Goal: Information Seeking & Learning: Learn about a topic

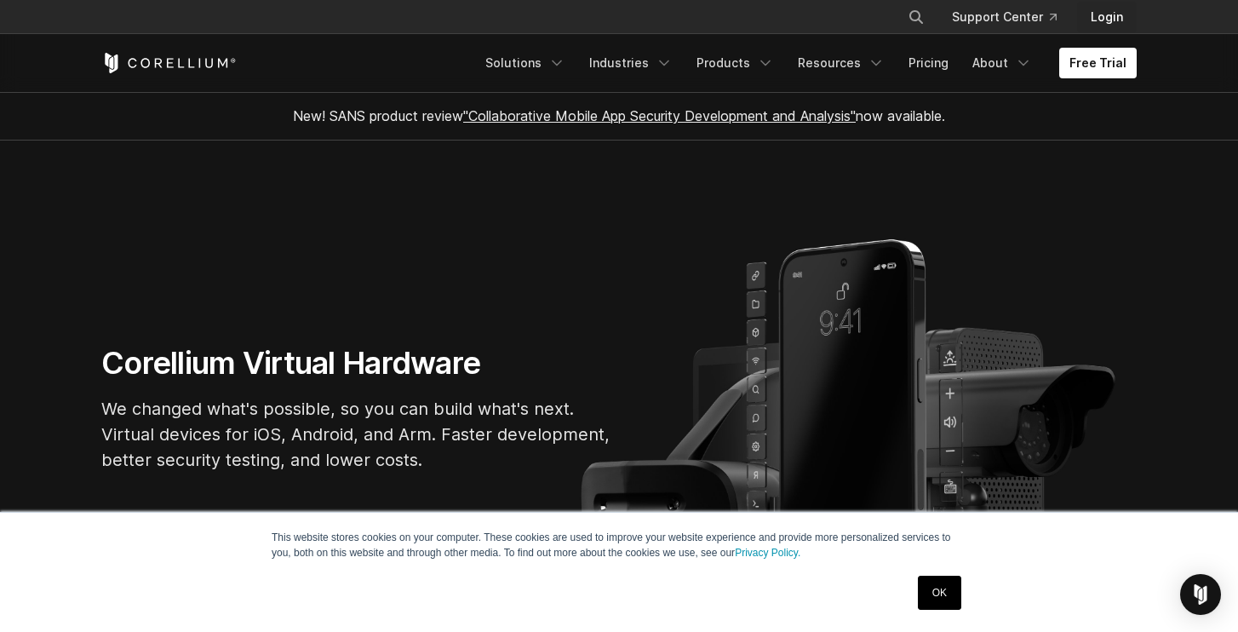
click at [1117, 9] on link "Login" at bounding box center [1107, 17] width 60 height 31
click at [848, 62] on link "Resources" at bounding box center [841, 63] width 107 height 31
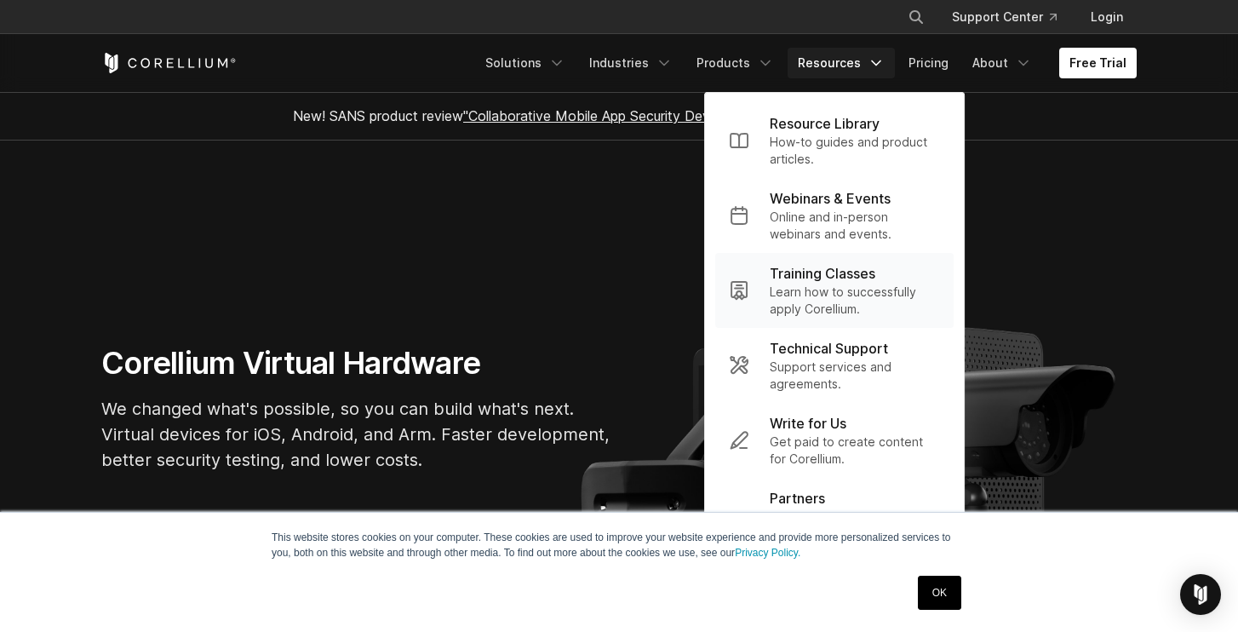
click at [825, 274] on p "Training Classes" at bounding box center [823, 273] width 106 height 20
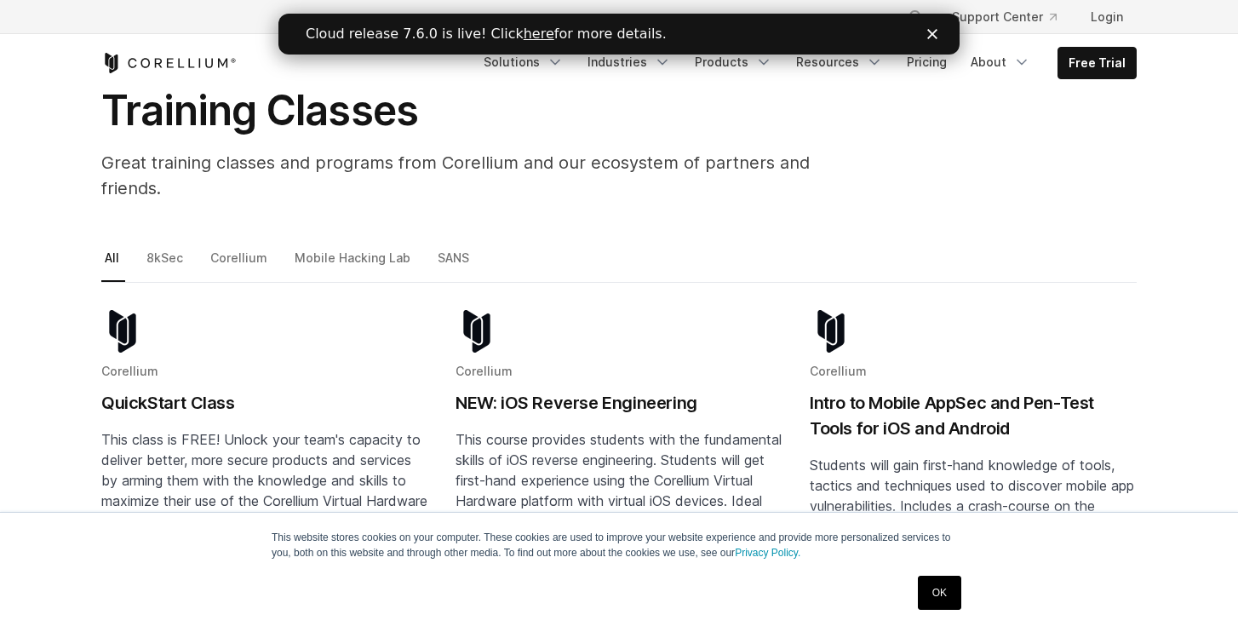
scroll to position [123, 0]
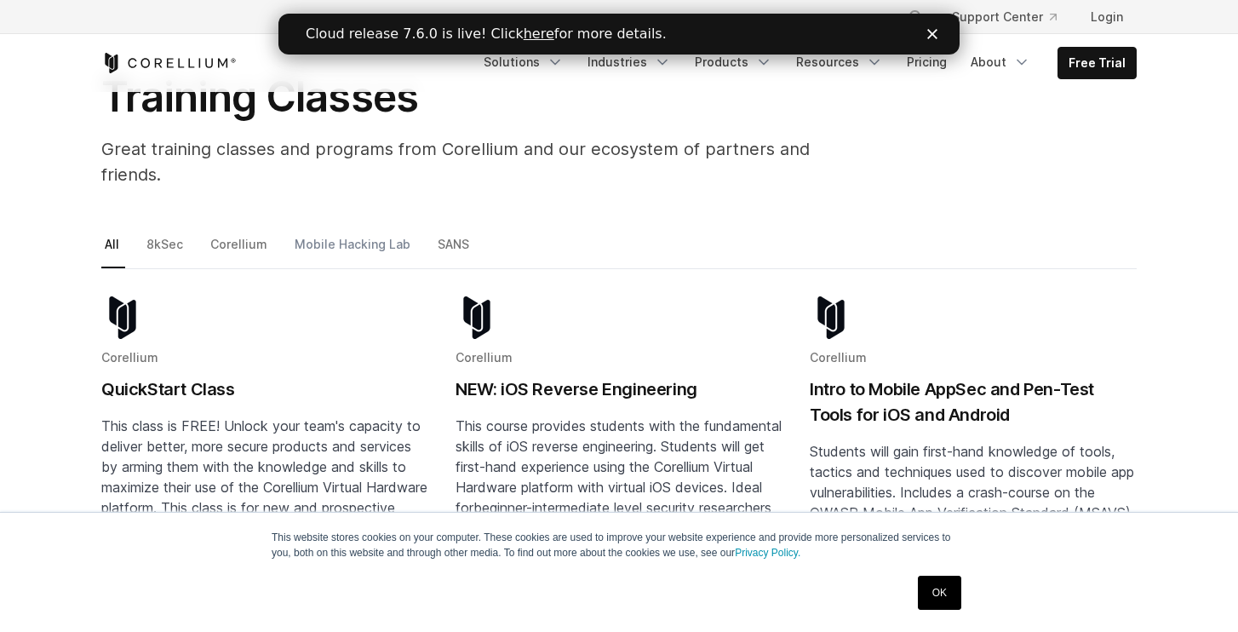
click at [362, 233] on link "Mobile Hacking Lab" at bounding box center [353, 251] width 125 height 36
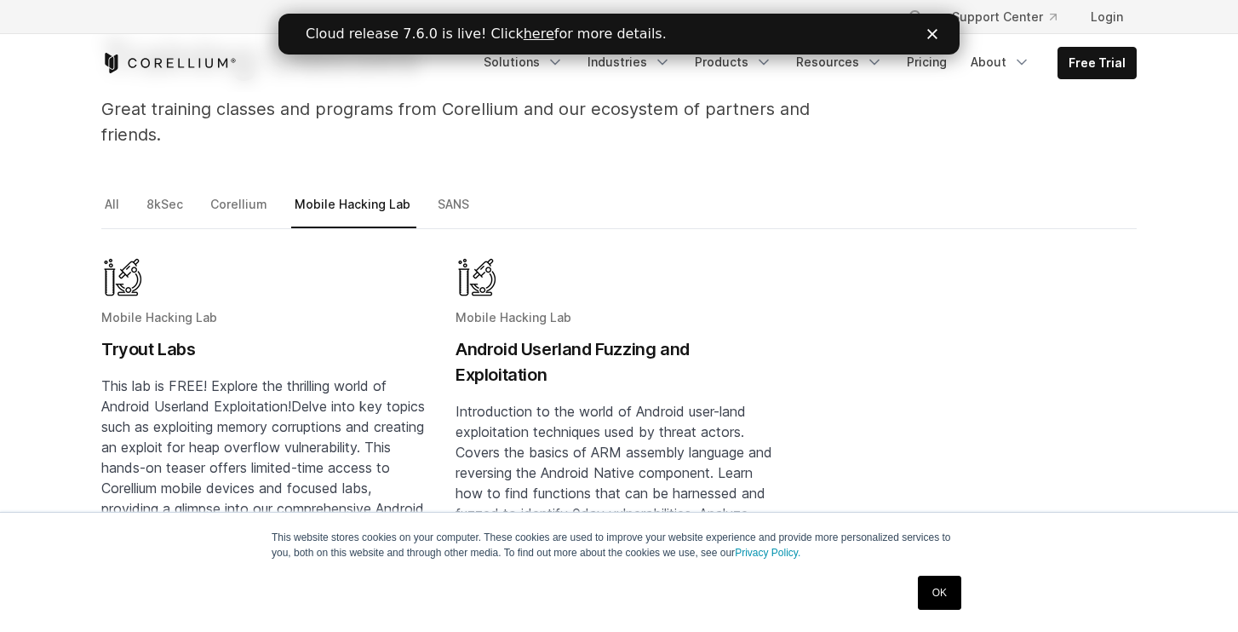
scroll to position [156, 0]
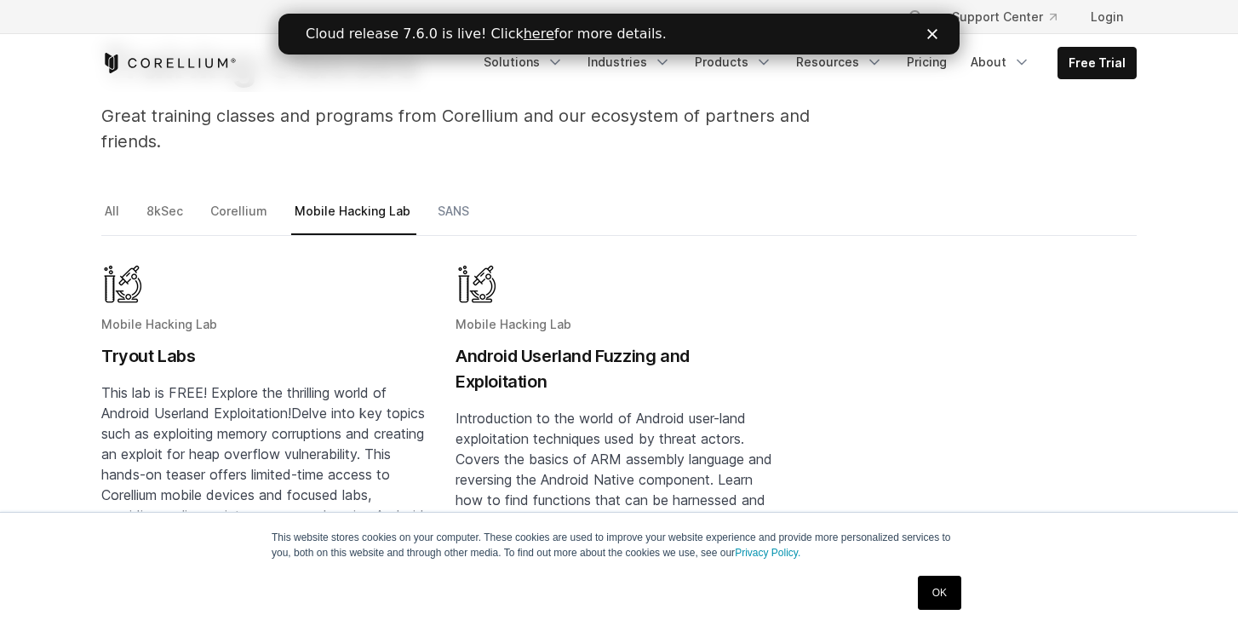
click at [439, 200] on link "SANS" at bounding box center [454, 218] width 41 height 36
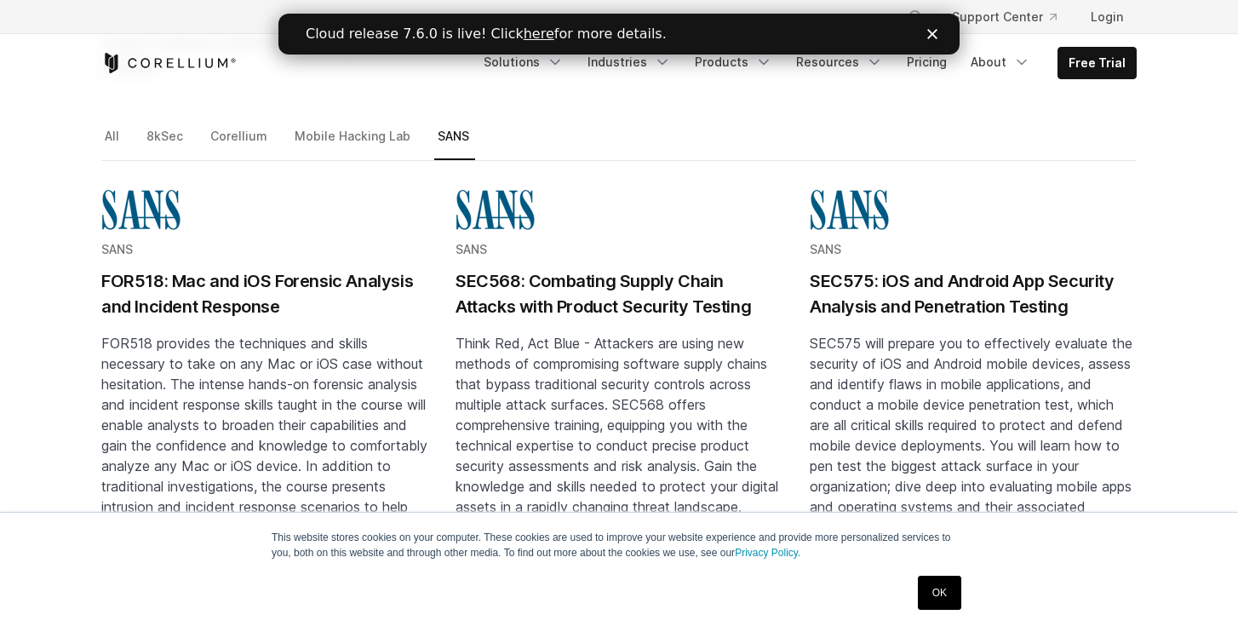
scroll to position [225, 0]
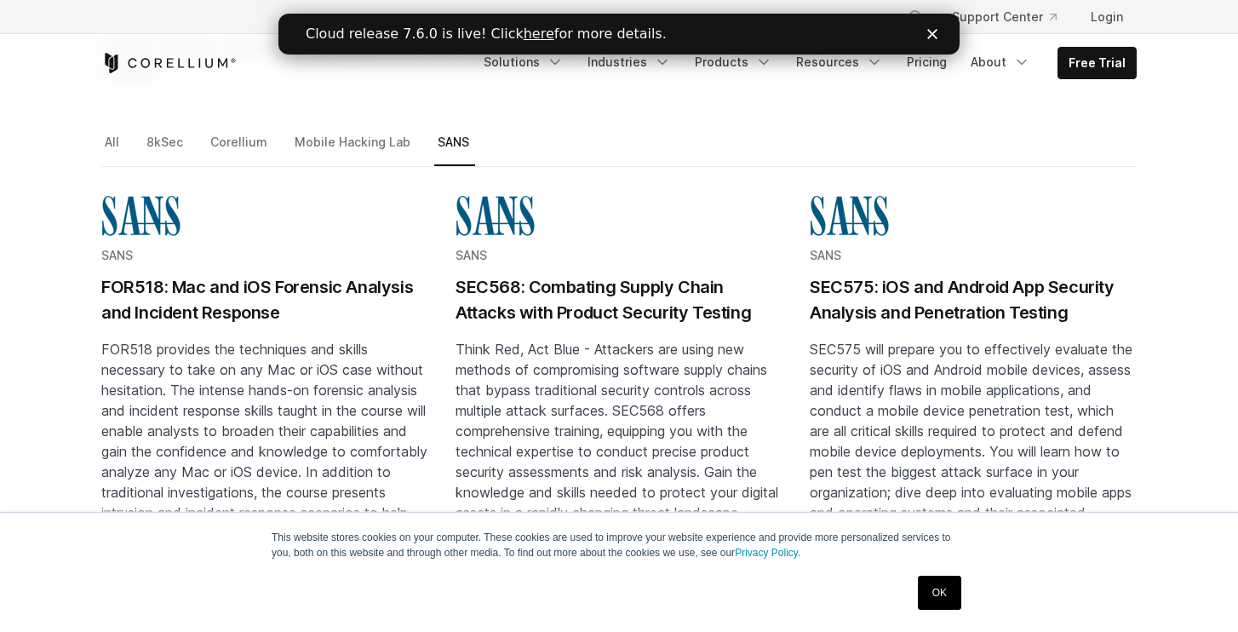
click at [932, 33] on polygon "Close" at bounding box center [933, 34] width 10 height 10
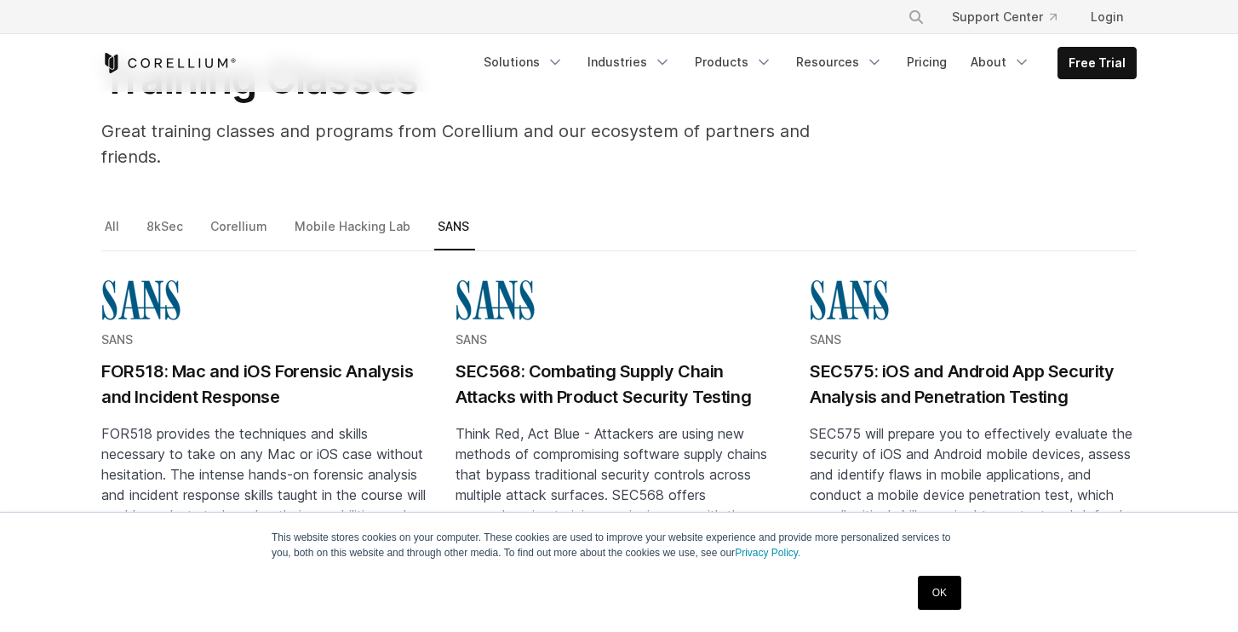
scroll to position [135, 0]
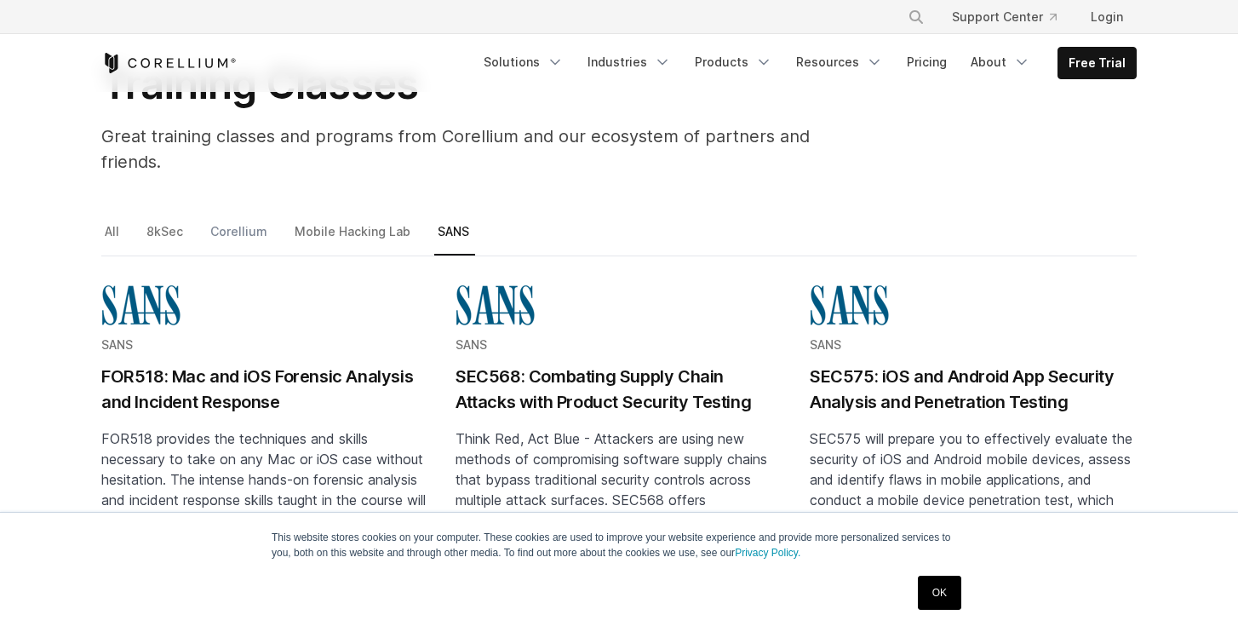
click at [229, 221] on link "Corellium" at bounding box center [240, 239] width 66 height 36
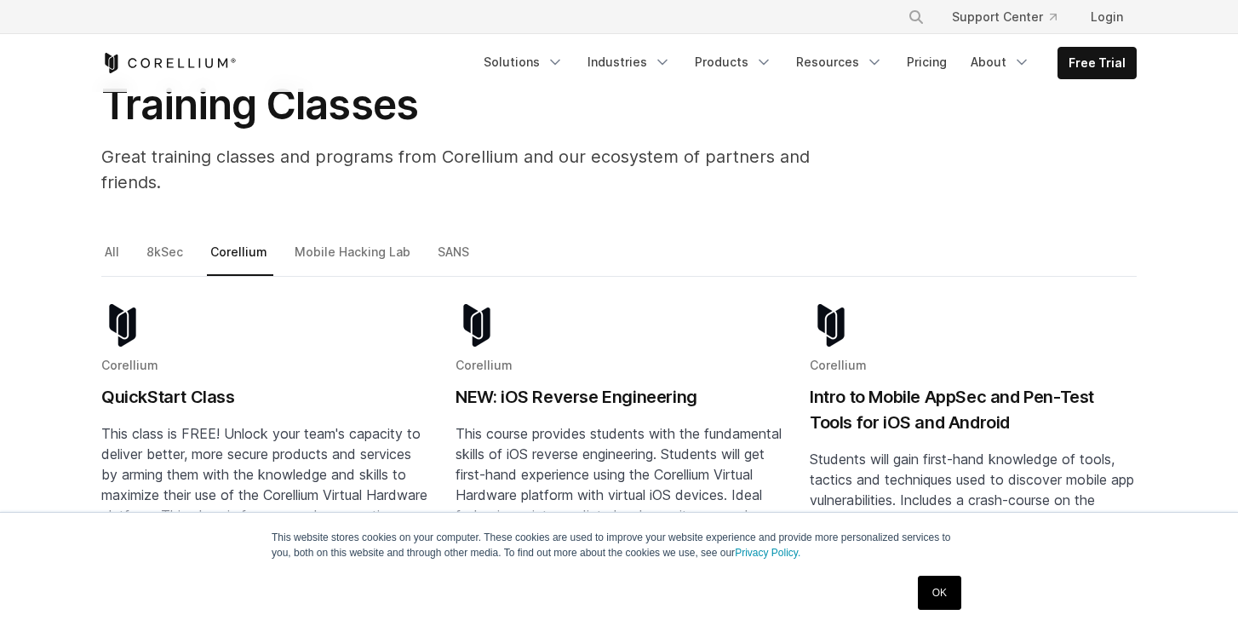
scroll to position [109, 0]
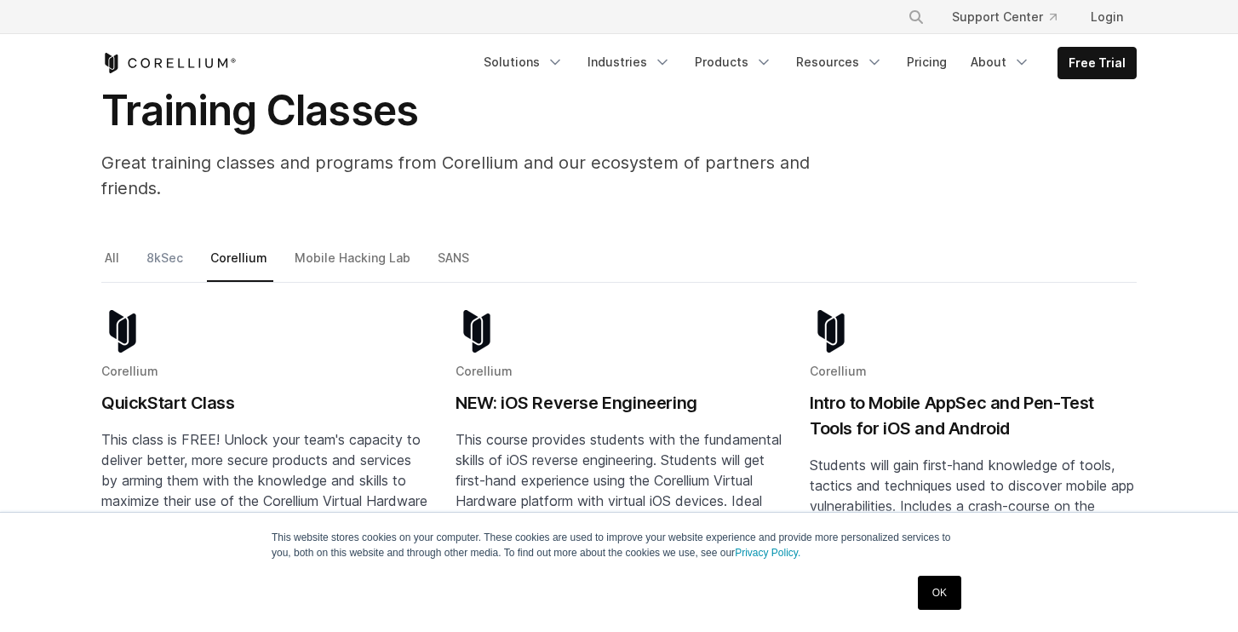
click at [166, 247] on link "8kSec" at bounding box center [166, 265] width 46 height 36
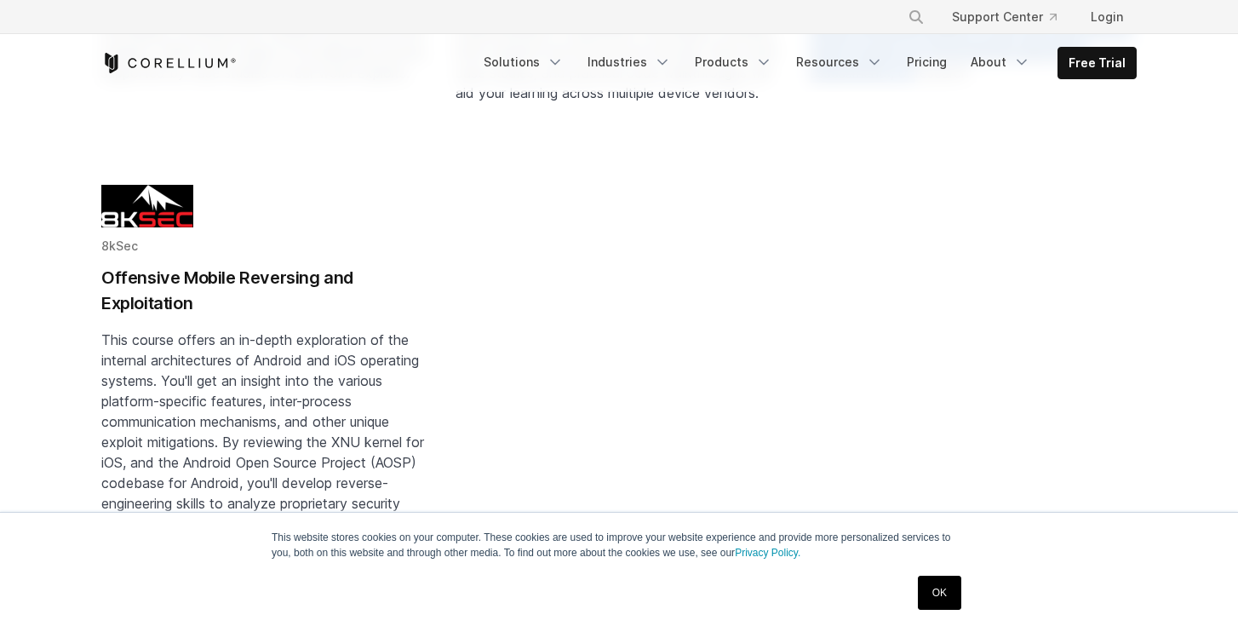
scroll to position [646, 0]
